Goal: Check status: Check status

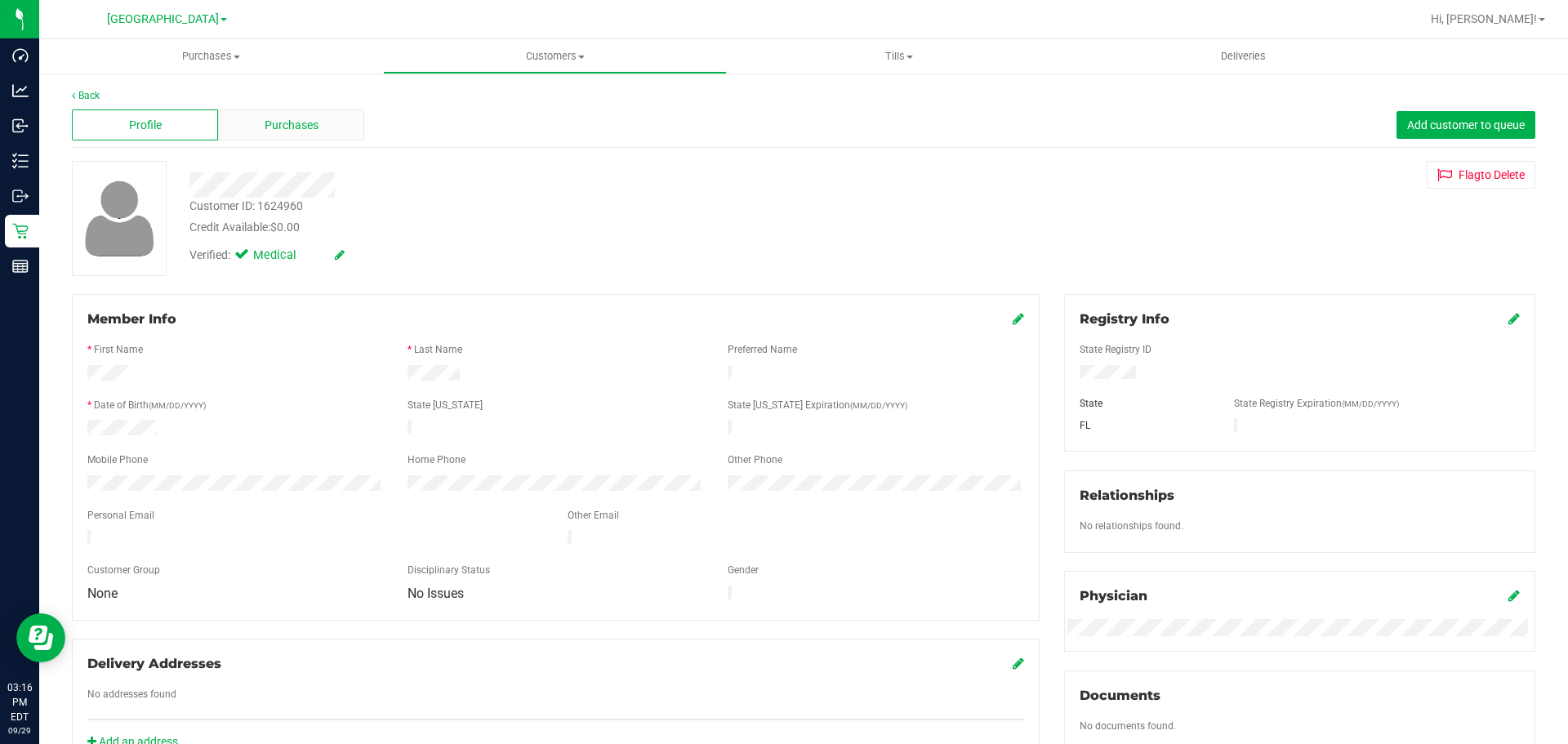
click at [303, 118] on span "Purchases" at bounding box center [291, 125] width 54 height 17
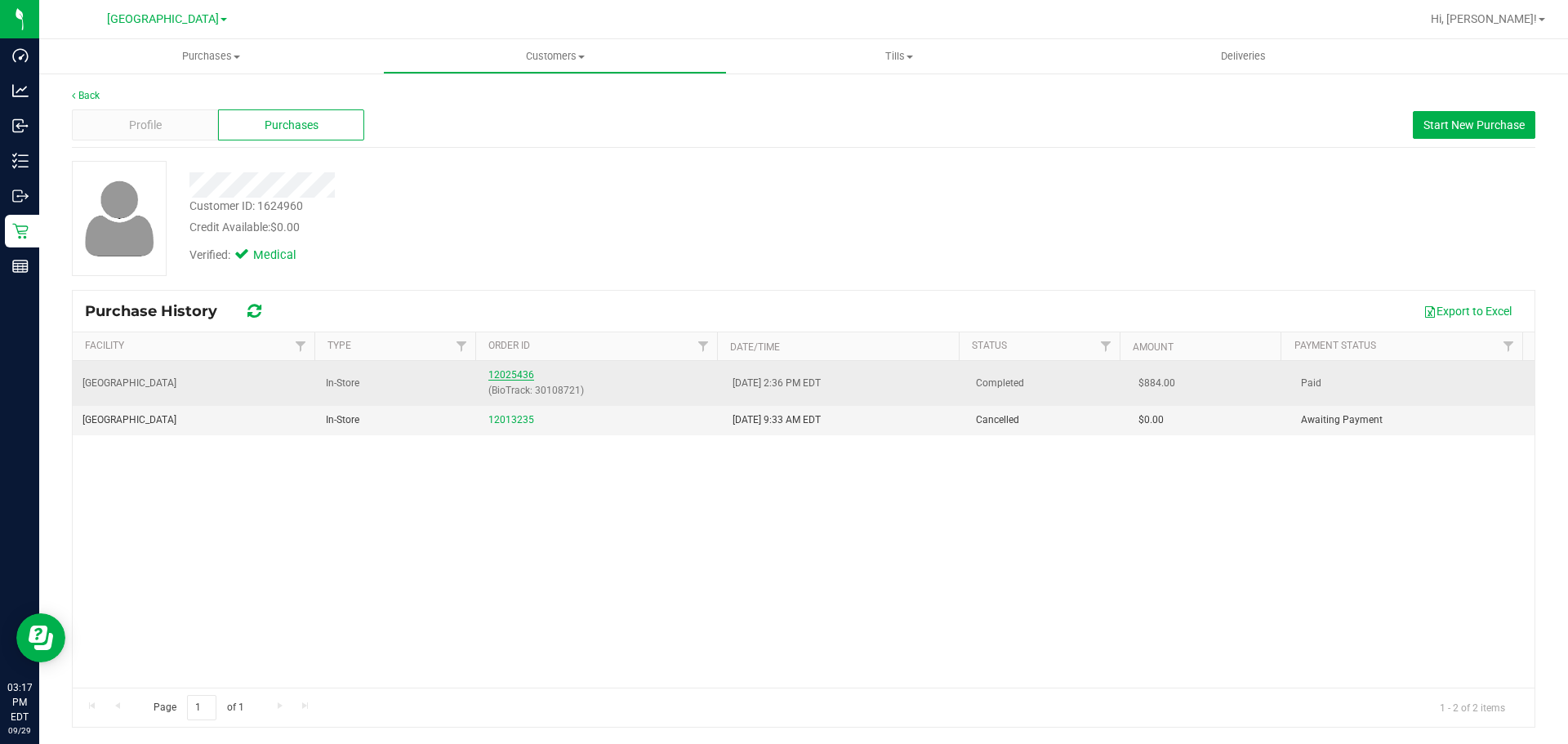
click at [503, 377] on link "12025436" at bounding box center [511, 375] width 46 height 11
